Goal: Task Accomplishment & Management: Complete application form

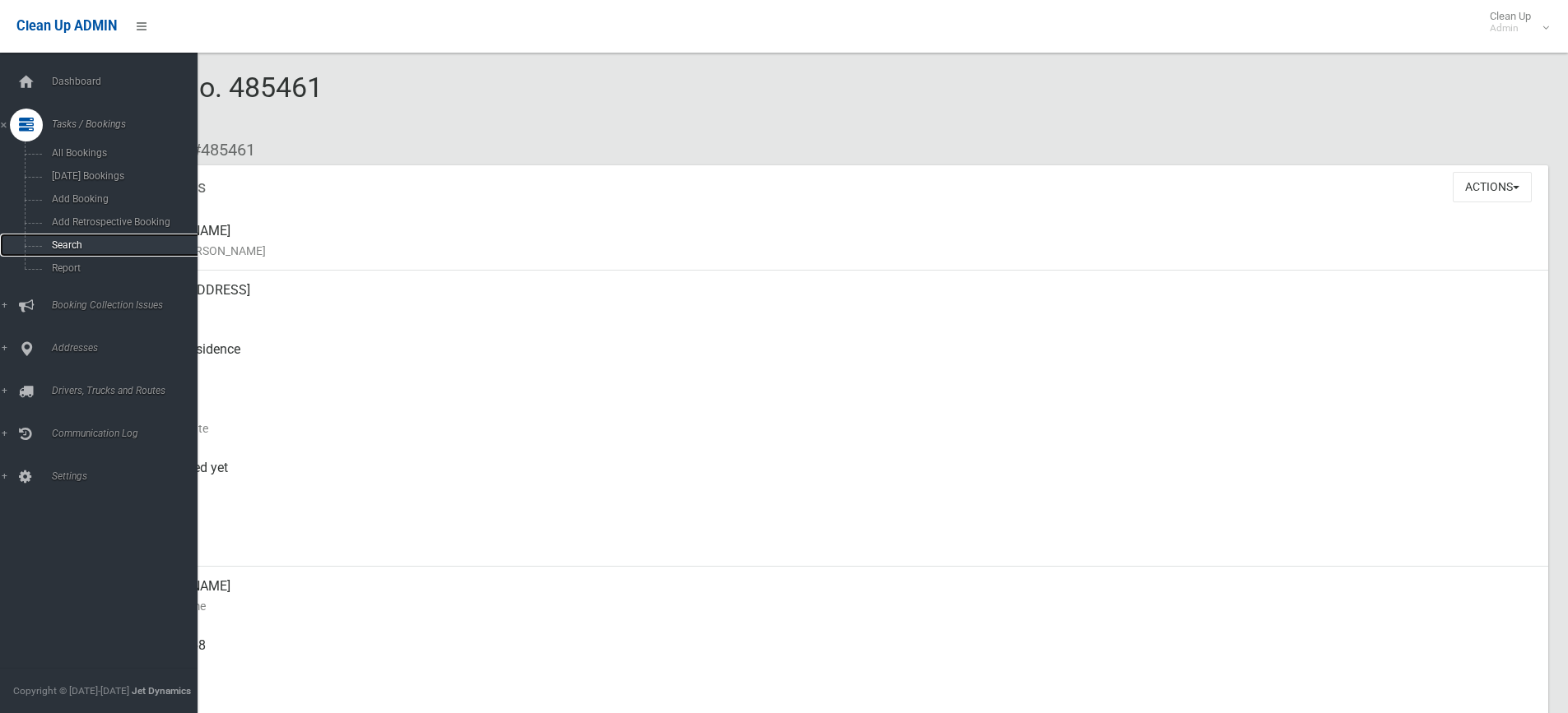
click at [49, 245] on span "Search" at bounding box center [121, 245] width 149 height 12
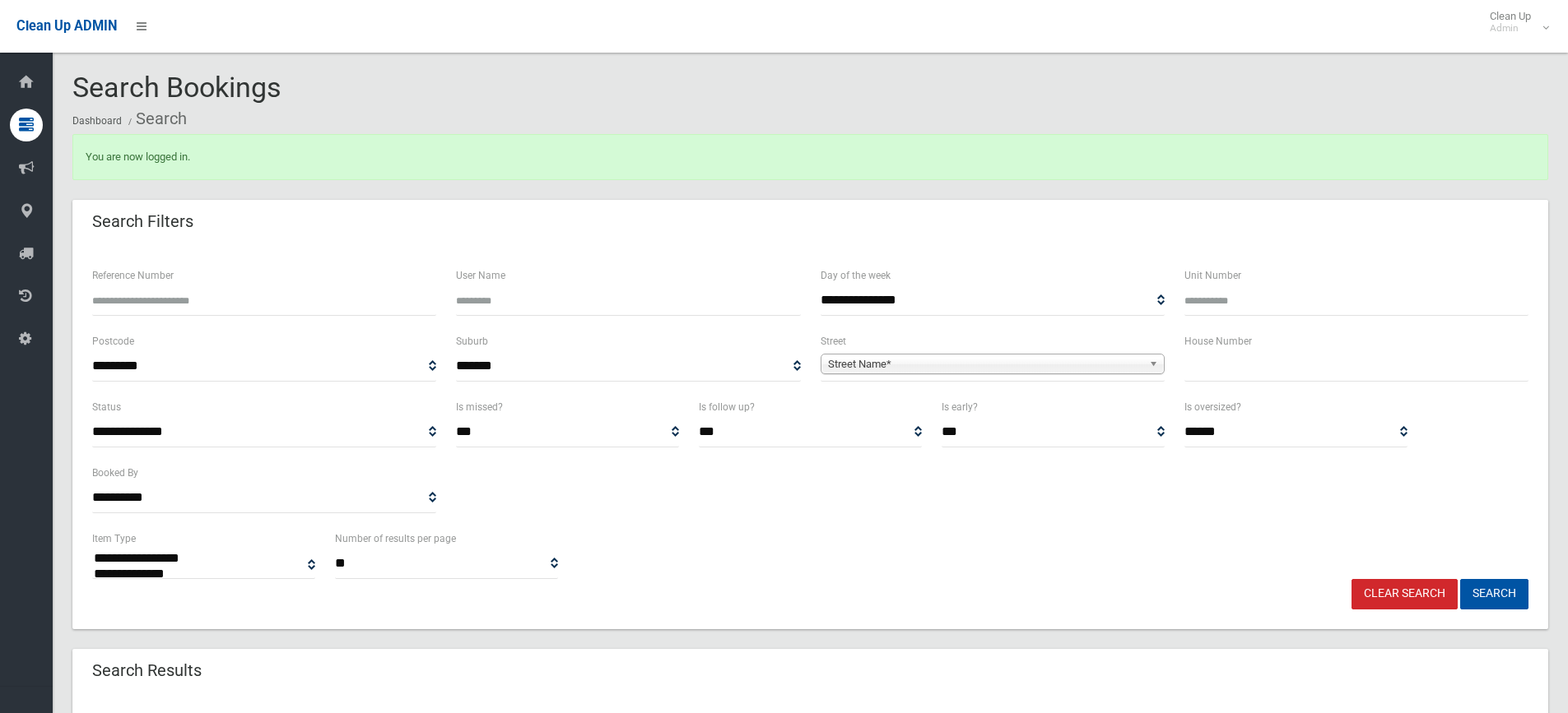
select select
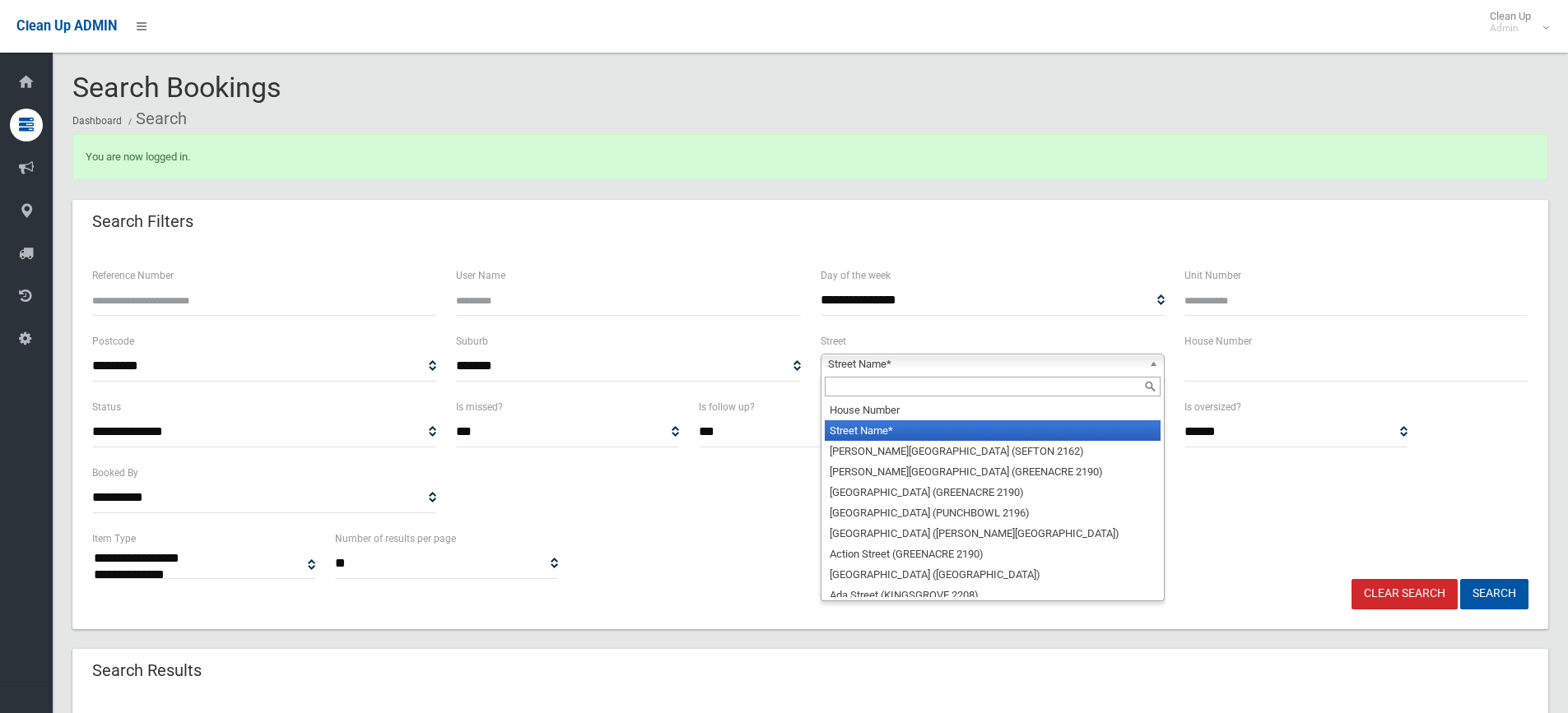
click at [1157, 363] on b at bounding box center [1156, 364] width 15 height 19
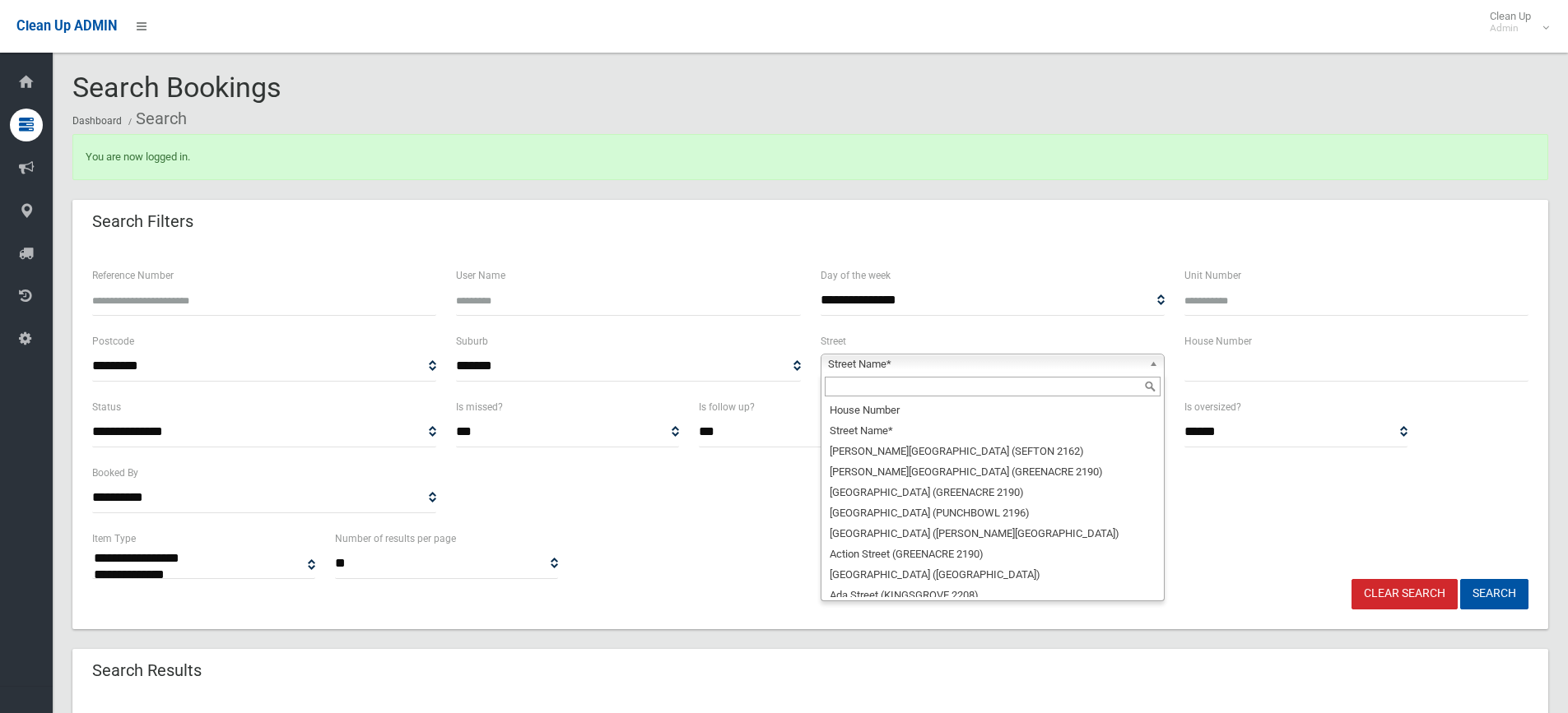
click at [1056, 392] on input "text" at bounding box center [992, 386] width 335 height 20
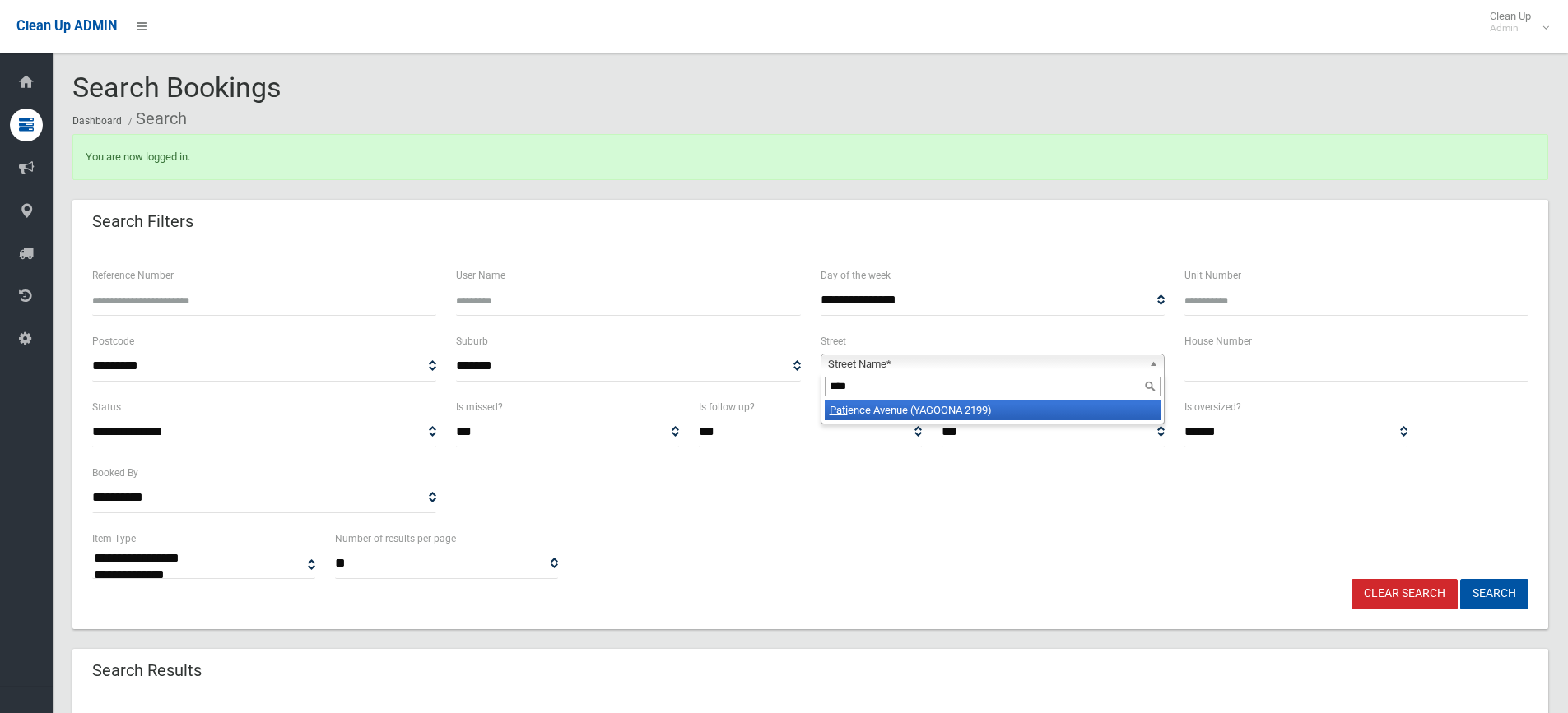
type input "****"
click at [1081, 410] on li "Pati ence Avenue (YAGOONA 2199)" at bounding box center [992, 410] width 335 height 21
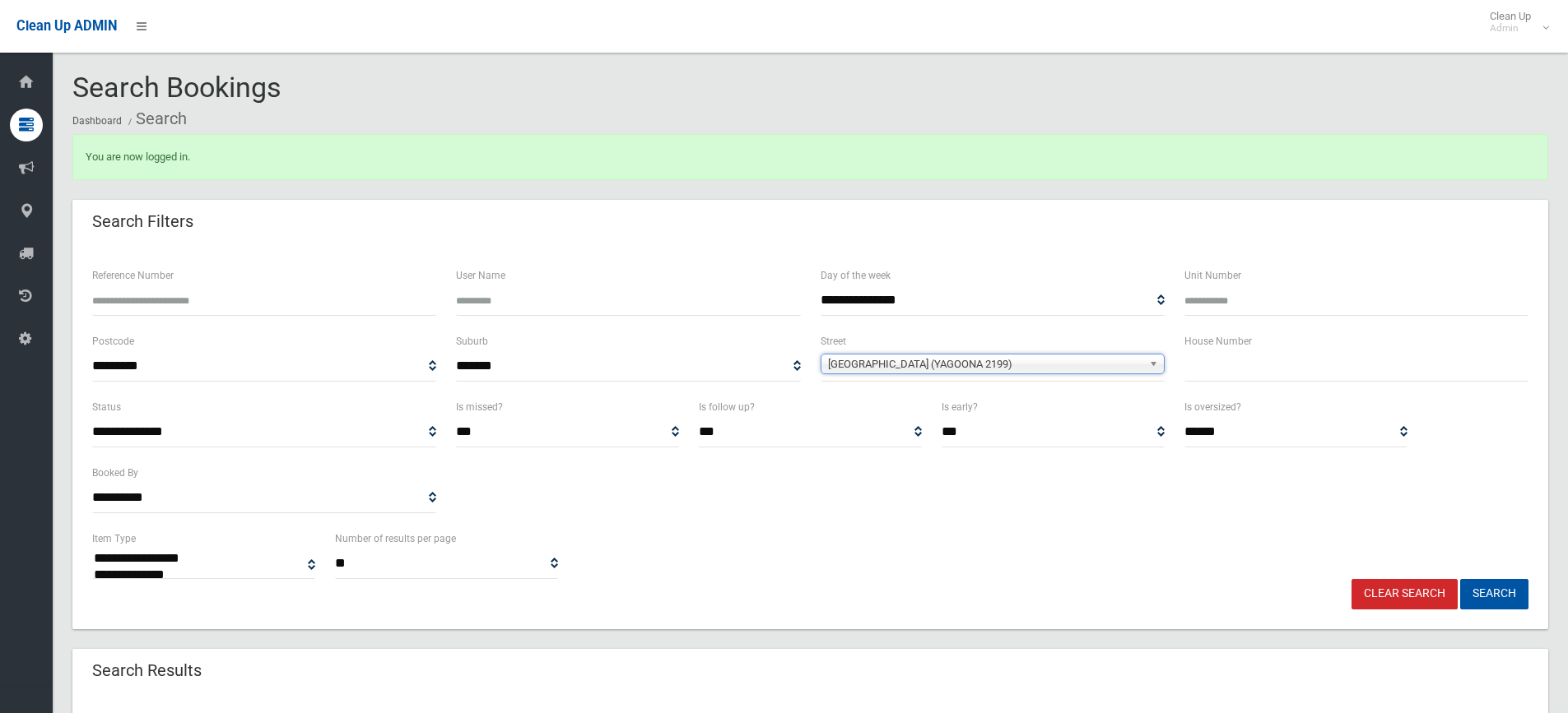
click at [1236, 368] on input "text" at bounding box center [1357, 366] width 344 height 30
type input "*"
click at [1460, 579] on button "Search" at bounding box center [1493, 594] width 68 height 30
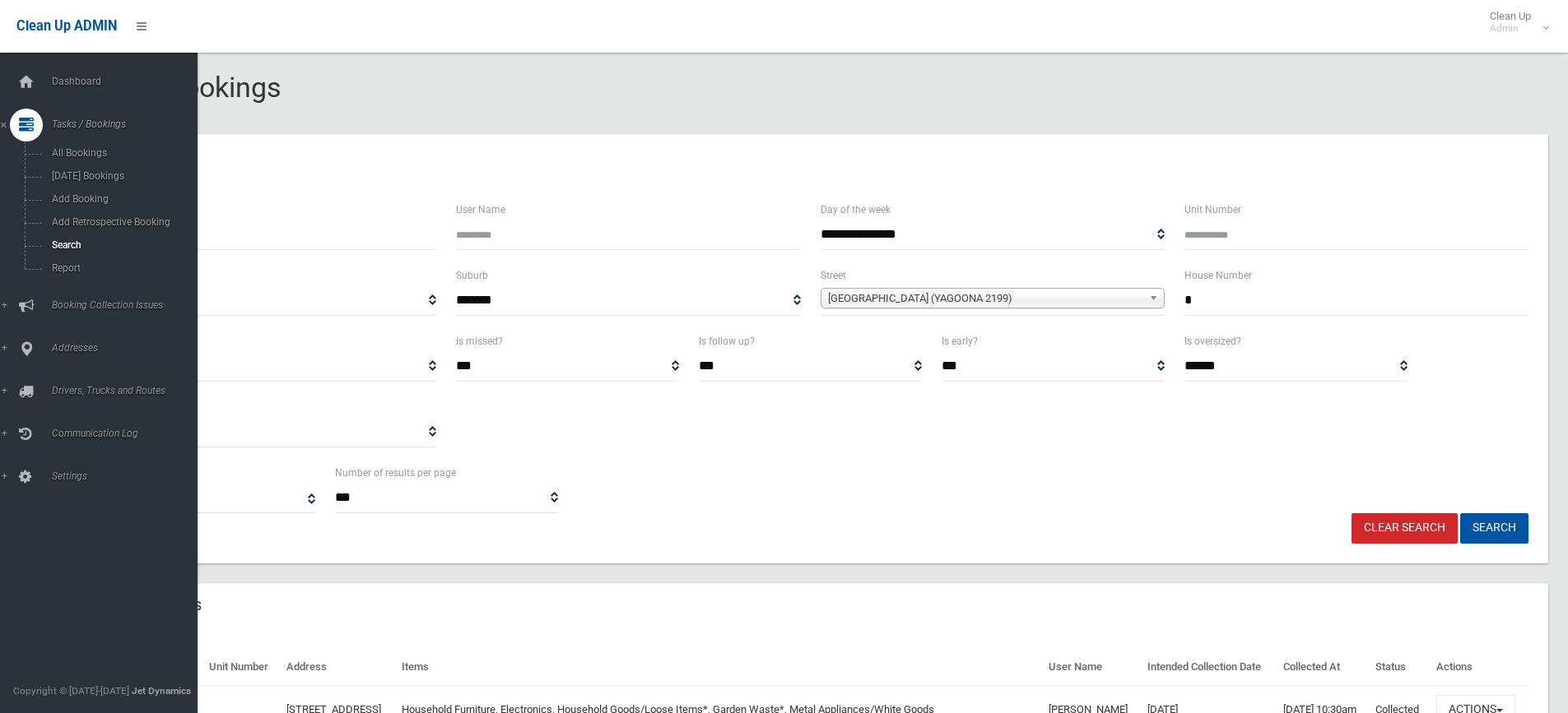
select select
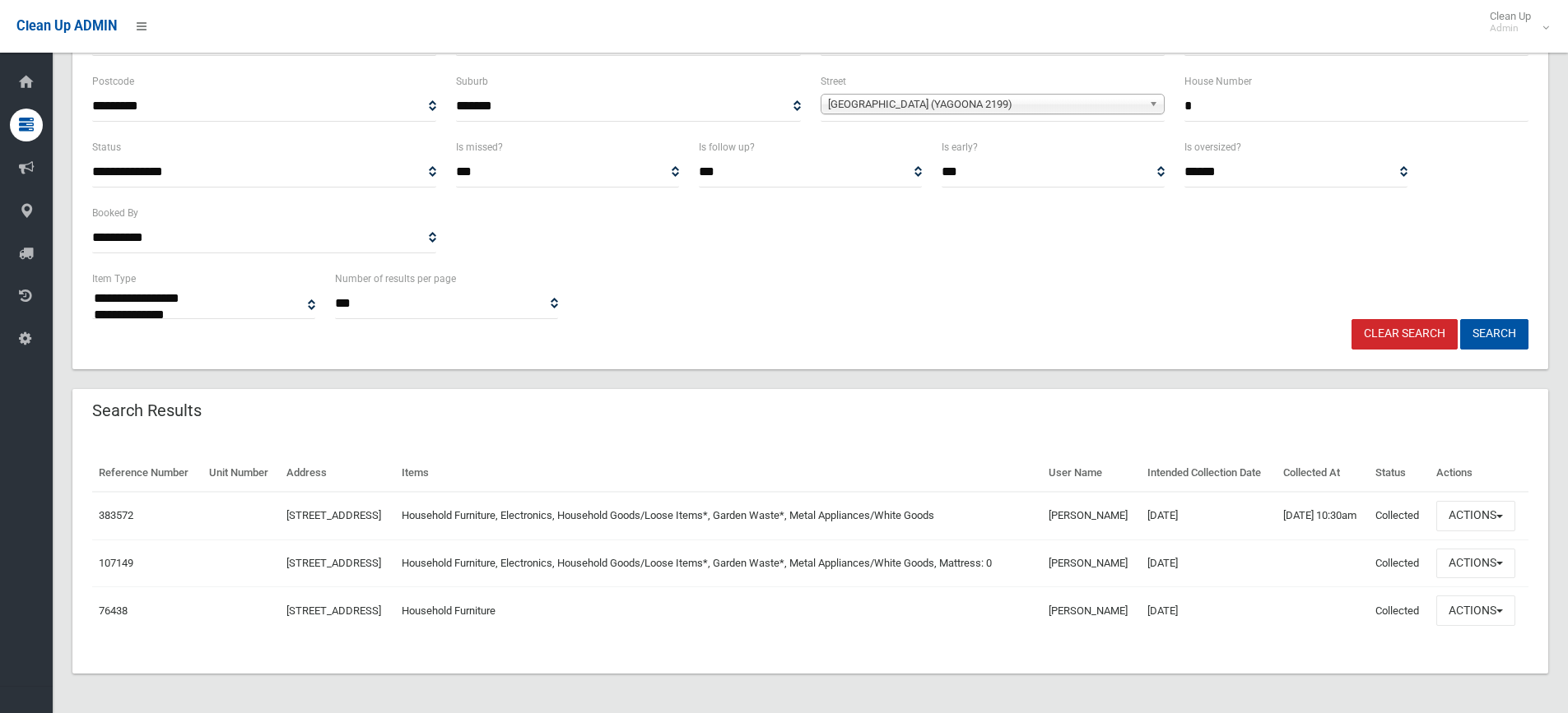
scroll to position [228, 0]
click at [1508, 503] on button "Actions" at bounding box center [1476, 516] width 79 height 30
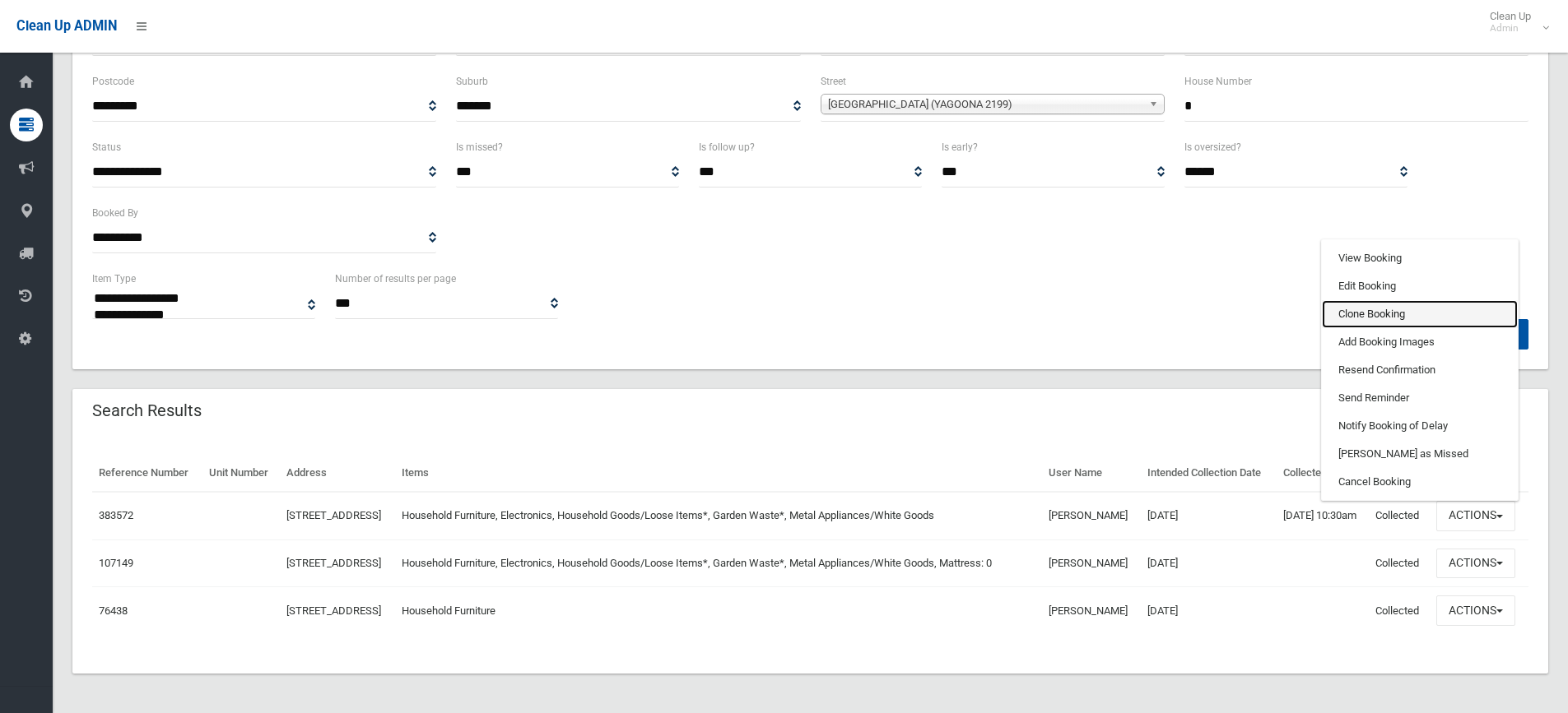
click at [1401, 301] on link "Clone Booking" at bounding box center [1419, 314] width 196 height 28
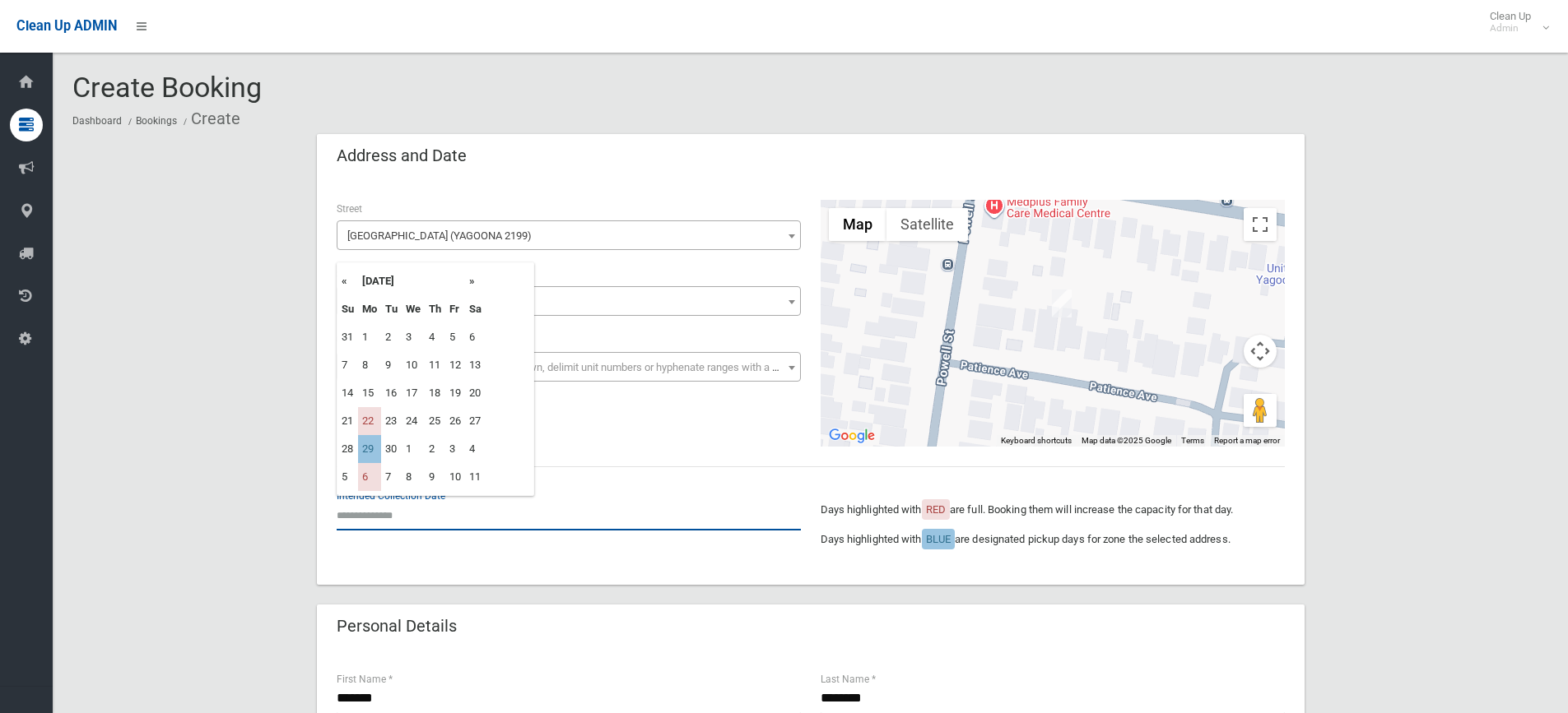
click at [398, 513] on input "text" at bounding box center [569, 515] width 464 height 30
click at [473, 280] on th "»" at bounding box center [475, 281] width 21 height 28
click at [366, 331] on td "29" at bounding box center [369, 337] width 23 height 28
type input "**********"
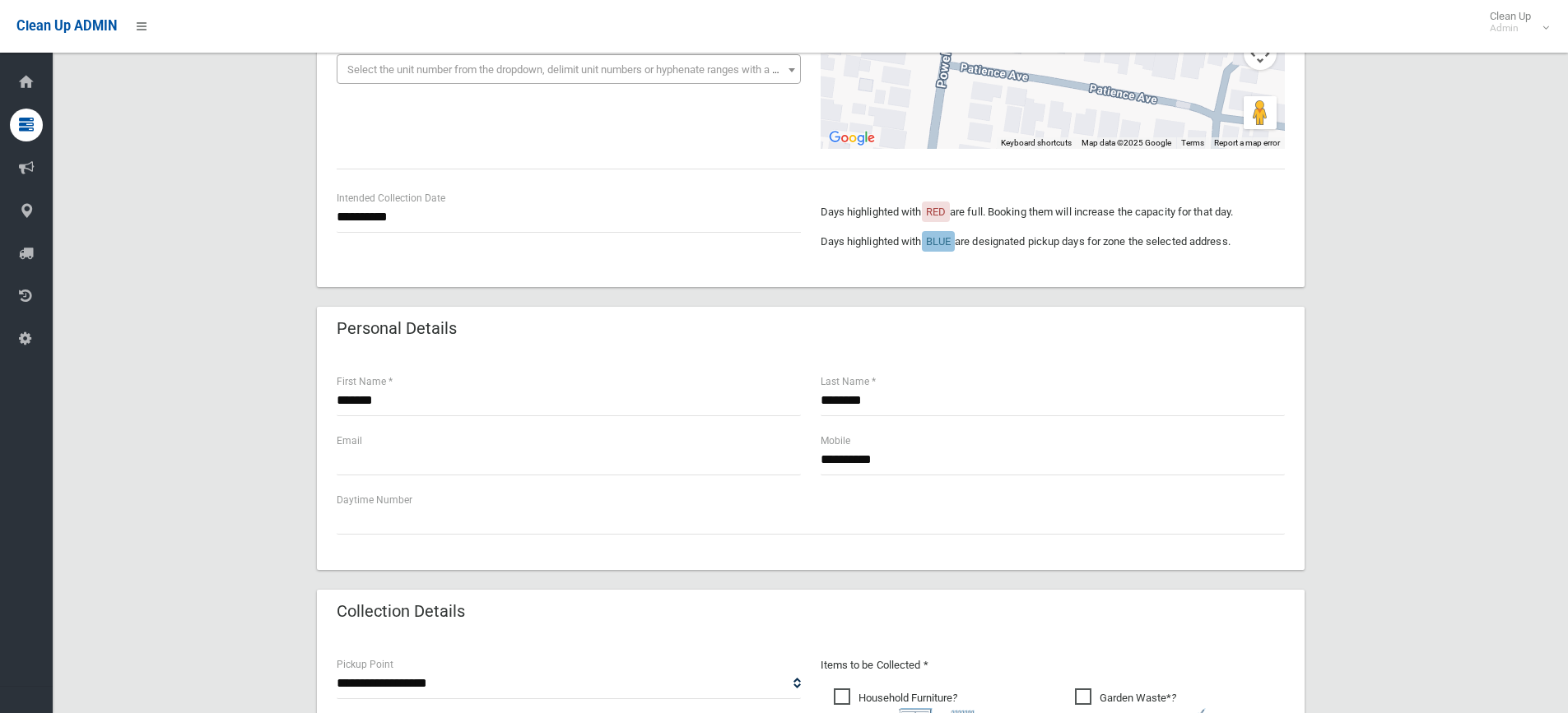
scroll to position [329, 0]
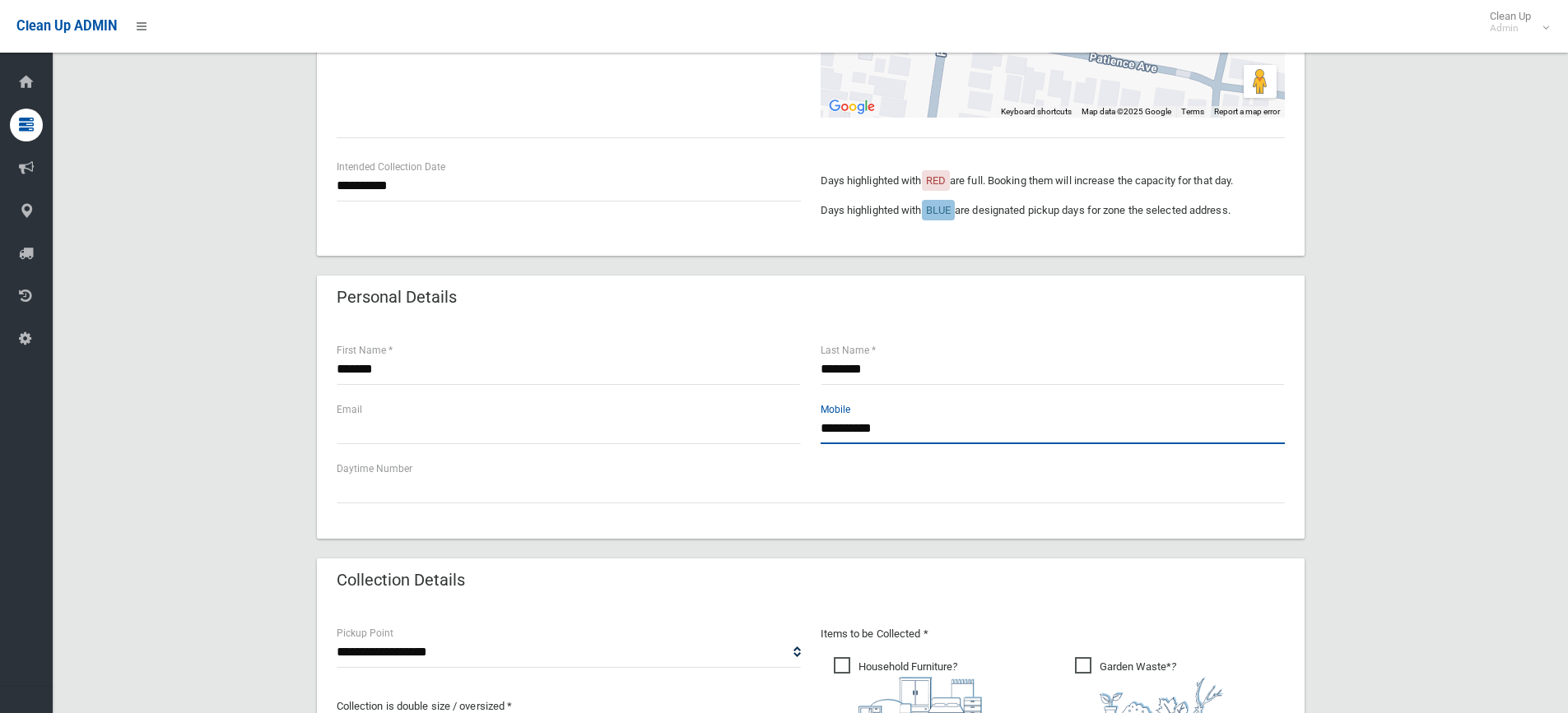
click at [920, 425] on input "**********" at bounding box center [1053, 429] width 464 height 30
type input "*"
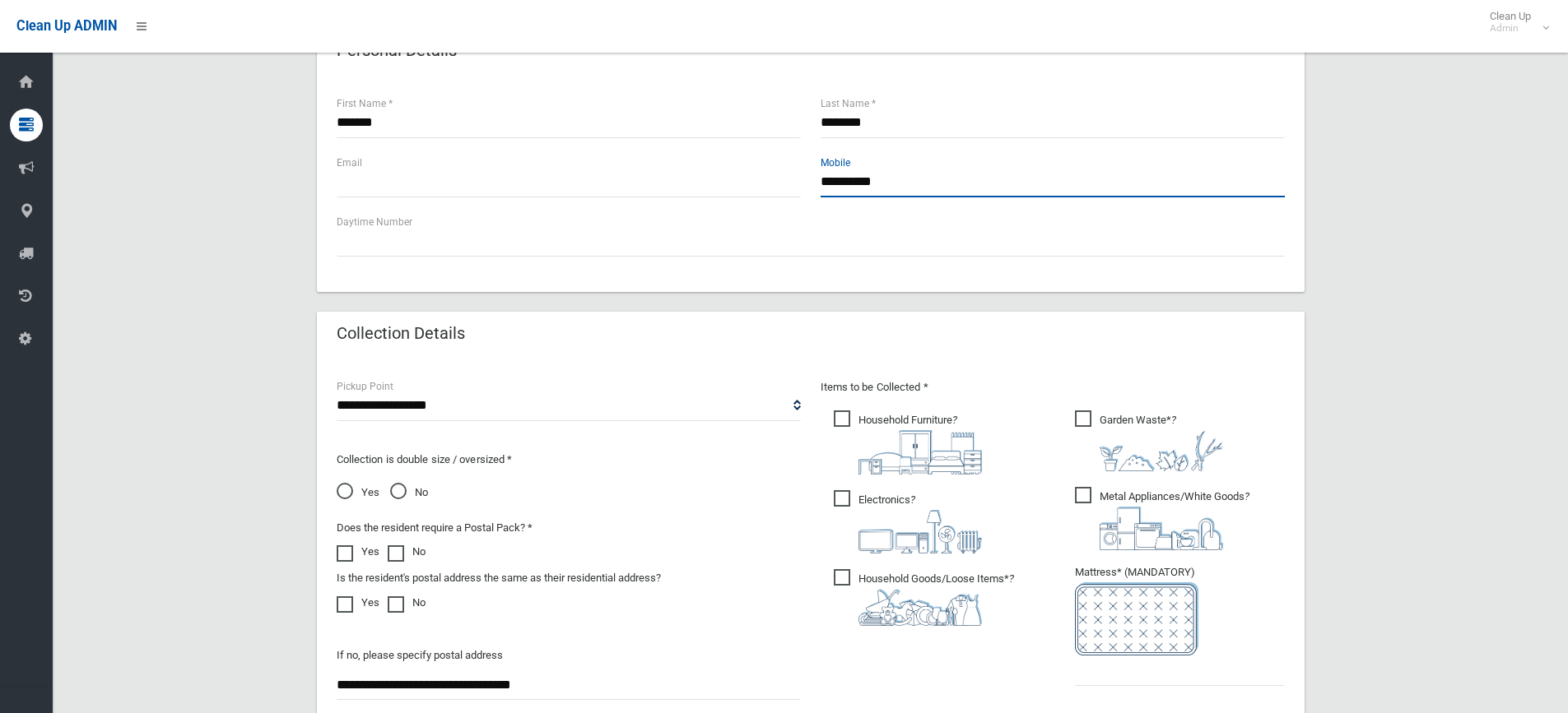
scroll to position [658, 0]
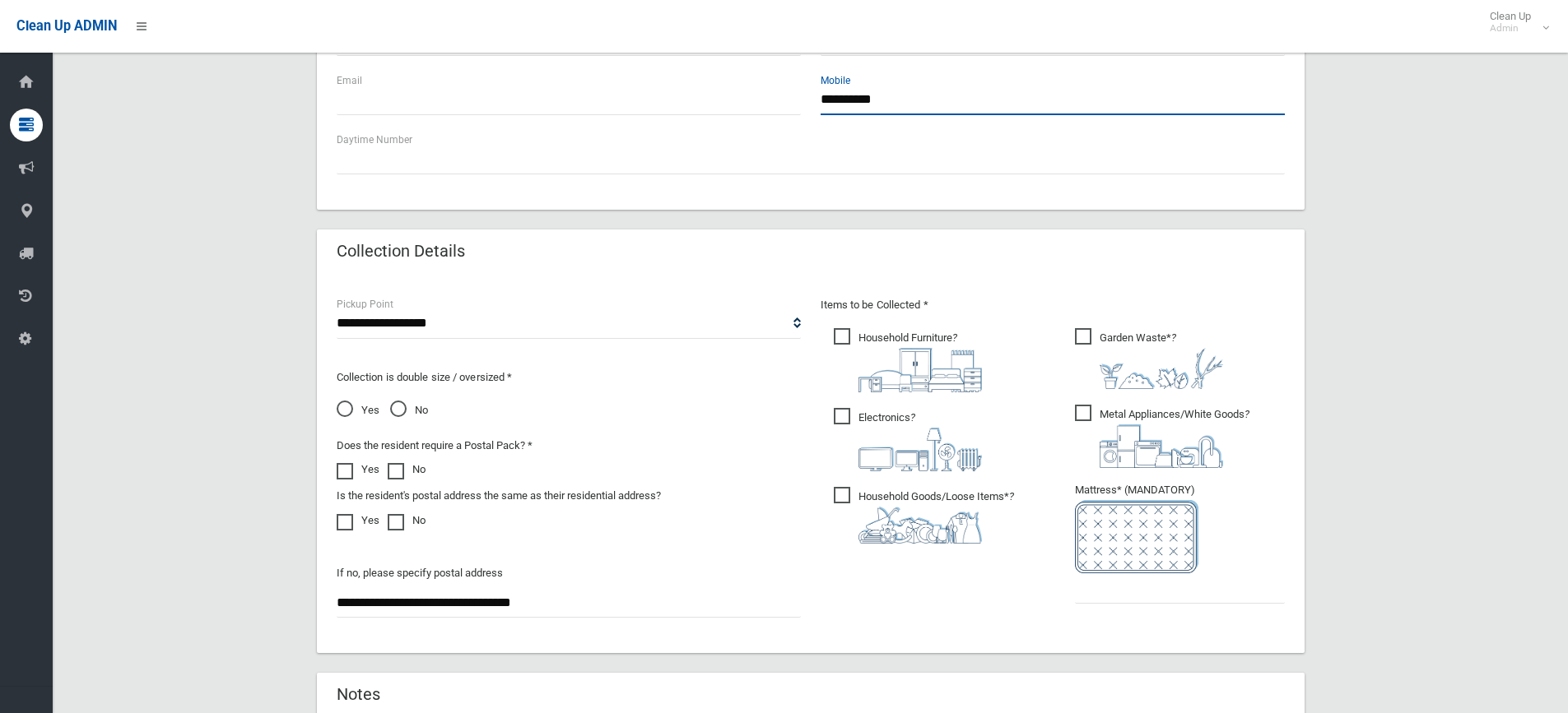
type input "**********"
click at [1097, 591] on input "text" at bounding box center [1179, 588] width 210 height 30
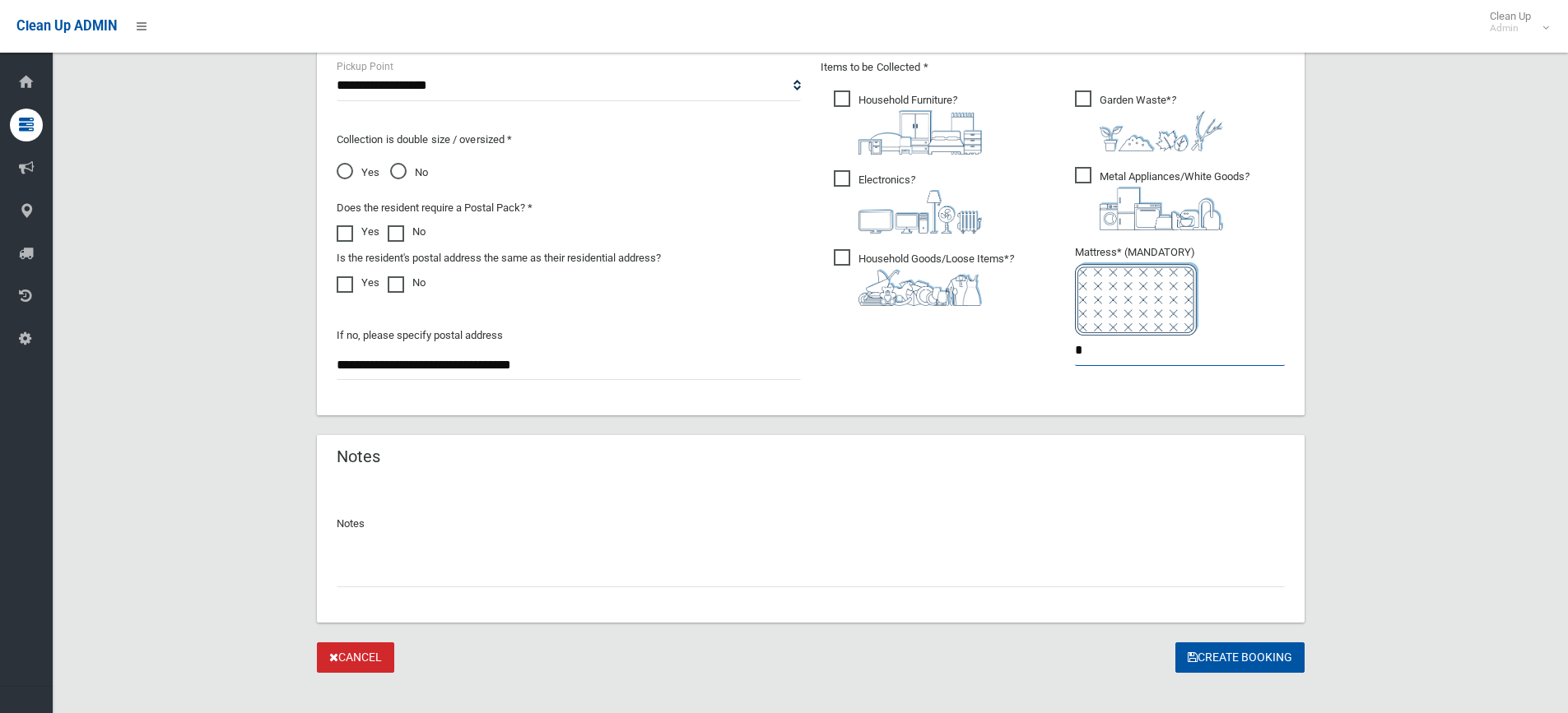
scroll to position [905, 0]
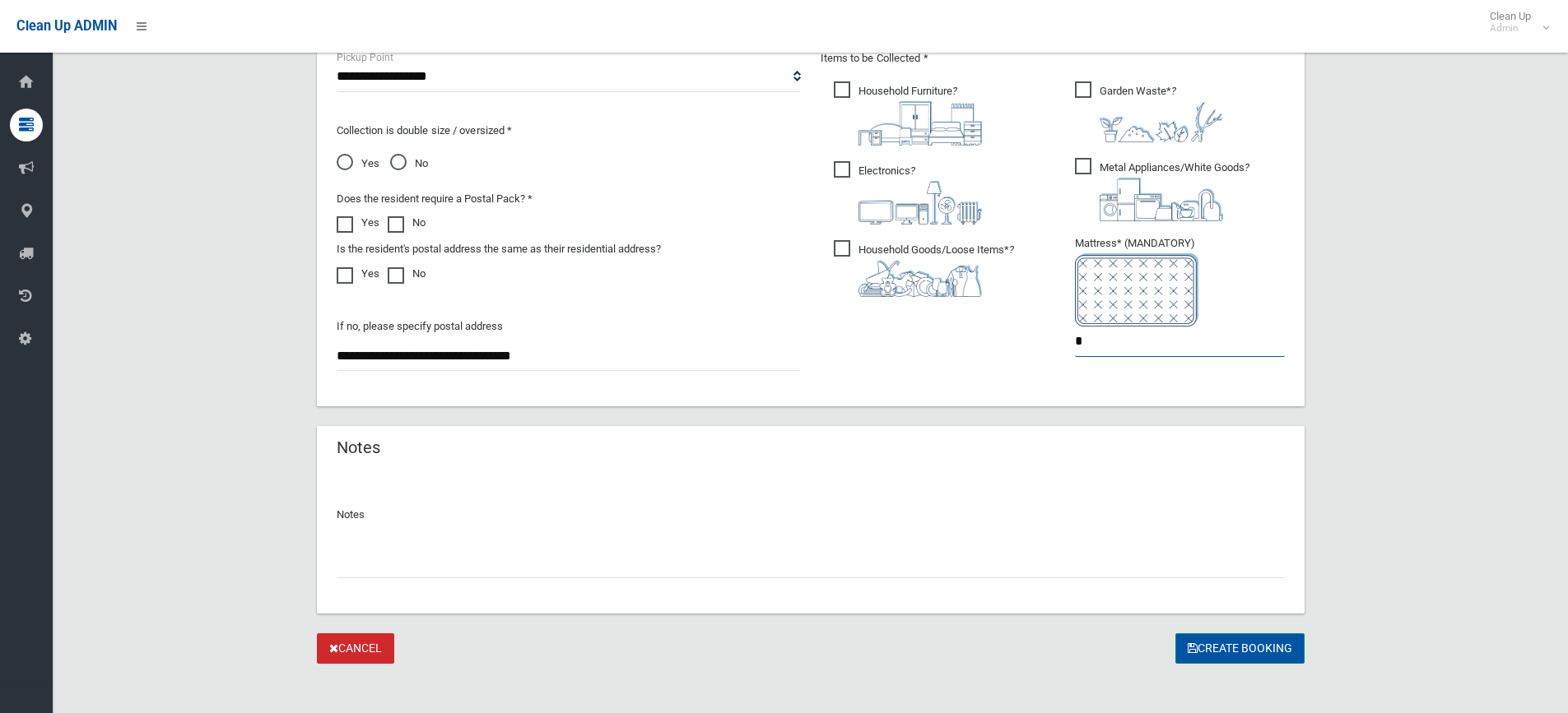
type input "*"
click at [1226, 642] on button "Create Booking" at bounding box center [1239, 648] width 129 height 30
